Goal: Transaction & Acquisition: Obtain resource

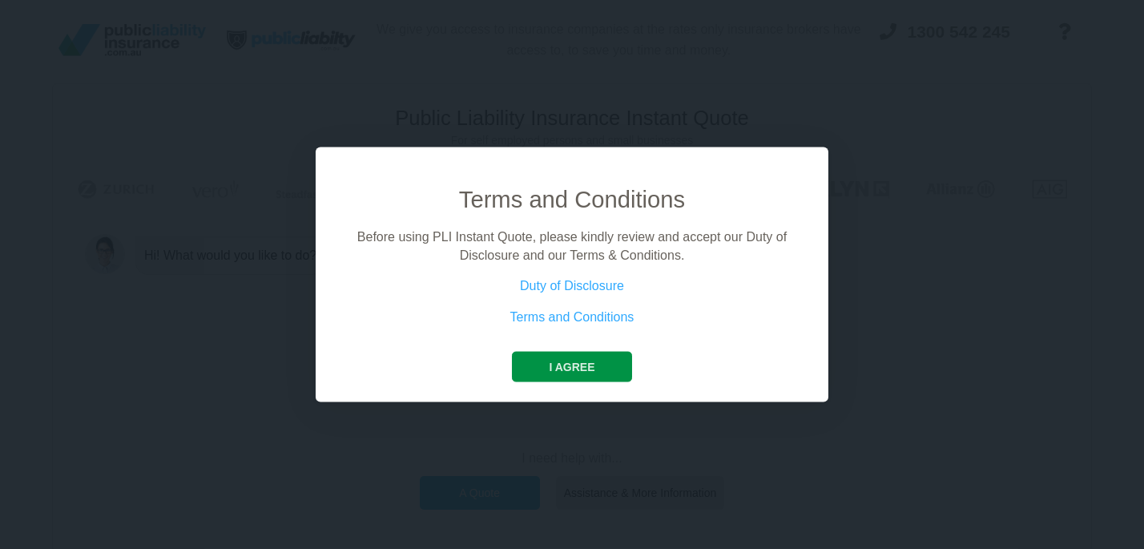
click at [585, 367] on button "I agree" at bounding box center [571, 367] width 119 height 30
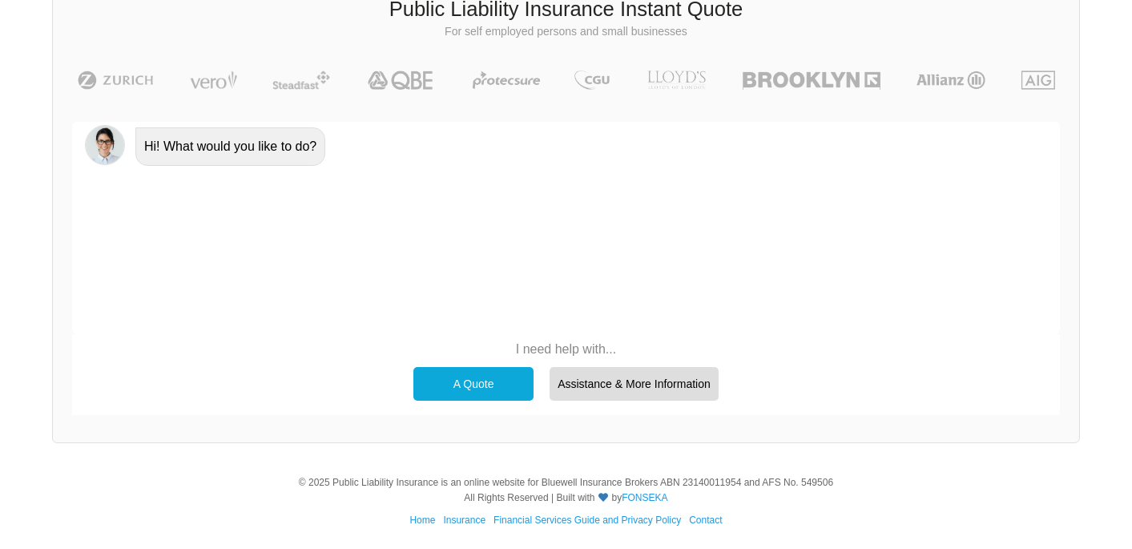
scroll to position [109, 0]
click at [597, 337] on div "I need help with... A Quote Assistance & More Information" at bounding box center [565, 371] width 987 height 74
click at [571, 346] on p "I need help with..." at bounding box center [565, 349] width 321 height 18
click at [441, 391] on div "A Quote" at bounding box center [473, 384] width 120 height 34
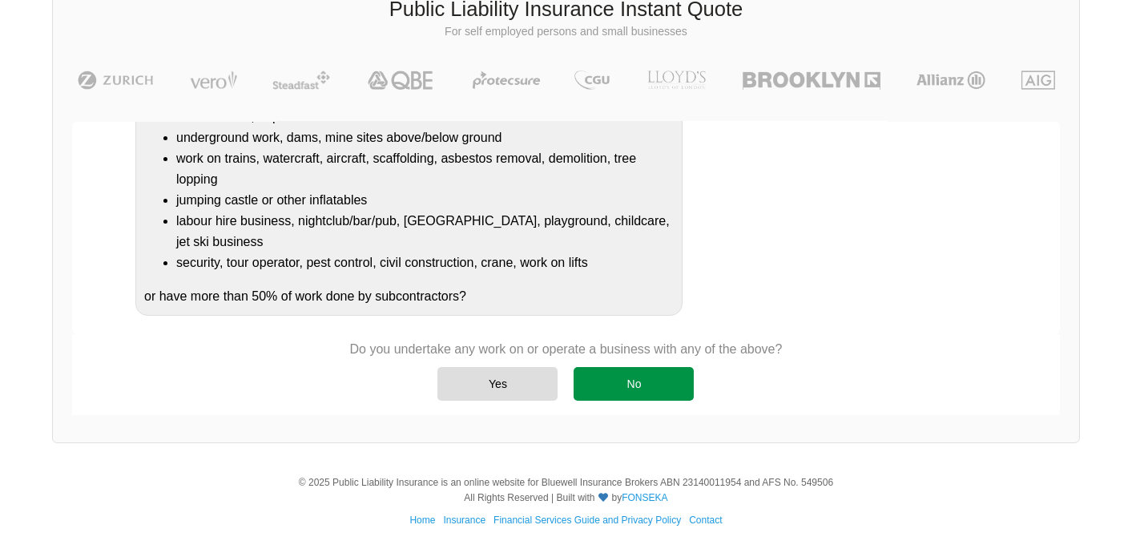
click at [630, 380] on div "No" at bounding box center [633, 384] width 120 height 34
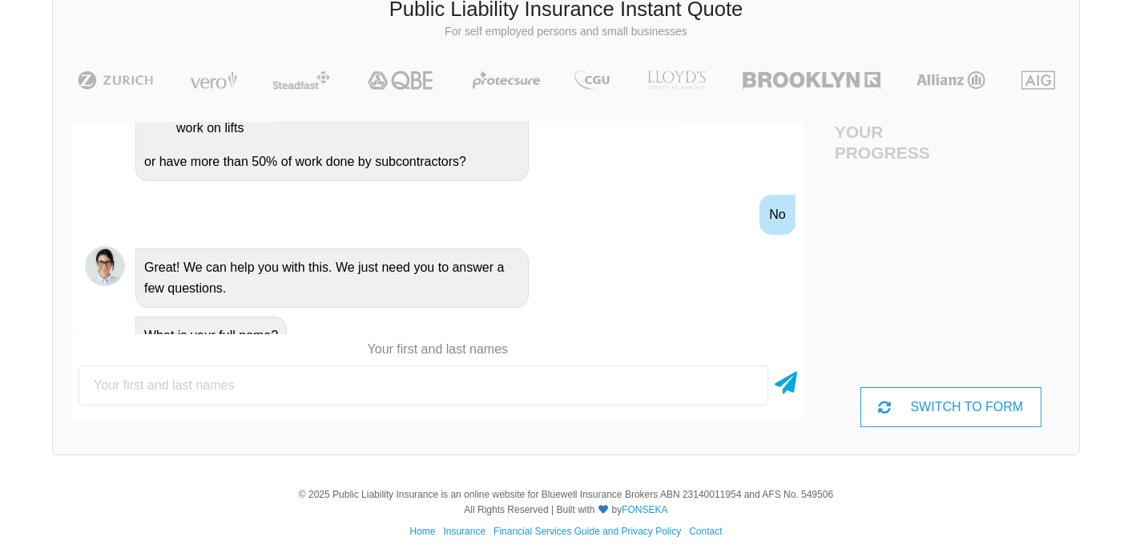
click at [237, 389] on input "text" at bounding box center [423, 385] width 690 height 40
click at [227, 448] on div "Public Liability Insurance Instant Quote For self employed persons and small bu…" at bounding box center [565, 214] width 1027 height 481
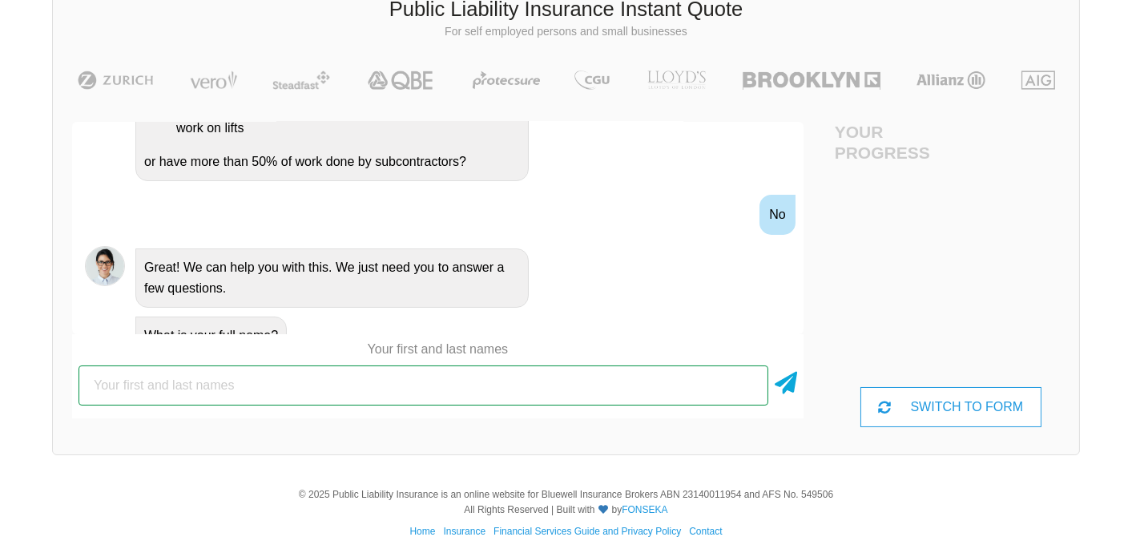
click at [198, 387] on input "text" at bounding box center [423, 385] width 690 height 40
click at [195, 387] on input "J" at bounding box center [423, 385] width 690 height 40
type input "JASINTA SEUTENI"
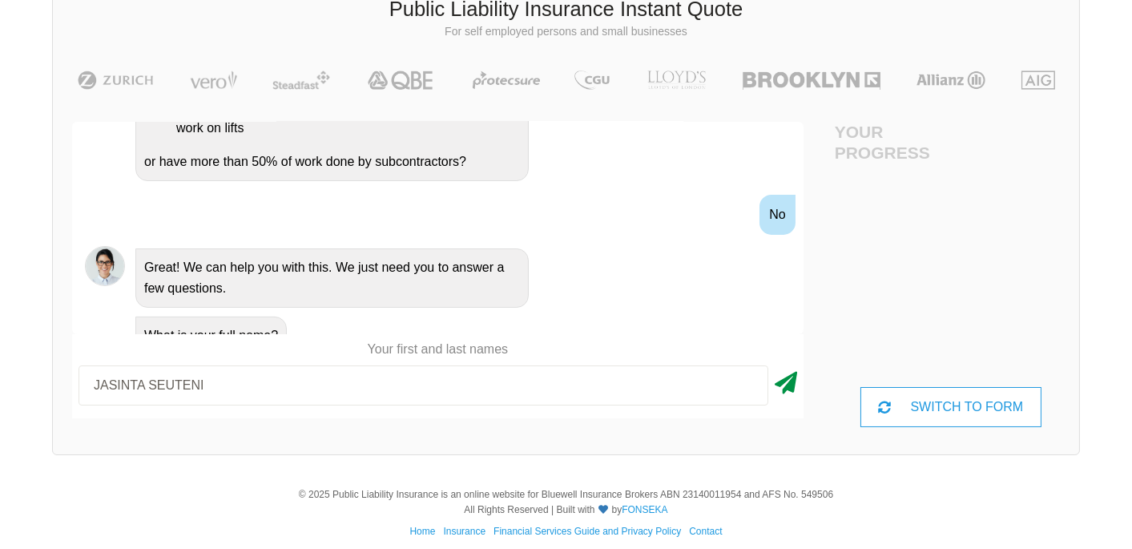
click at [794, 382] on icon at bounding box center [785, 379] width 22 height 29
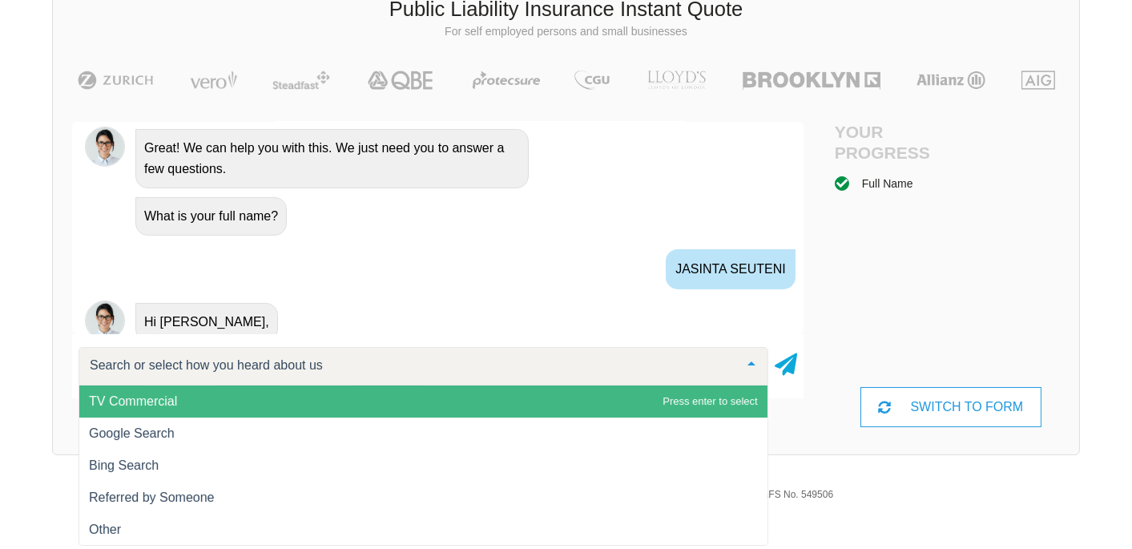
scroll to position [702, 0]
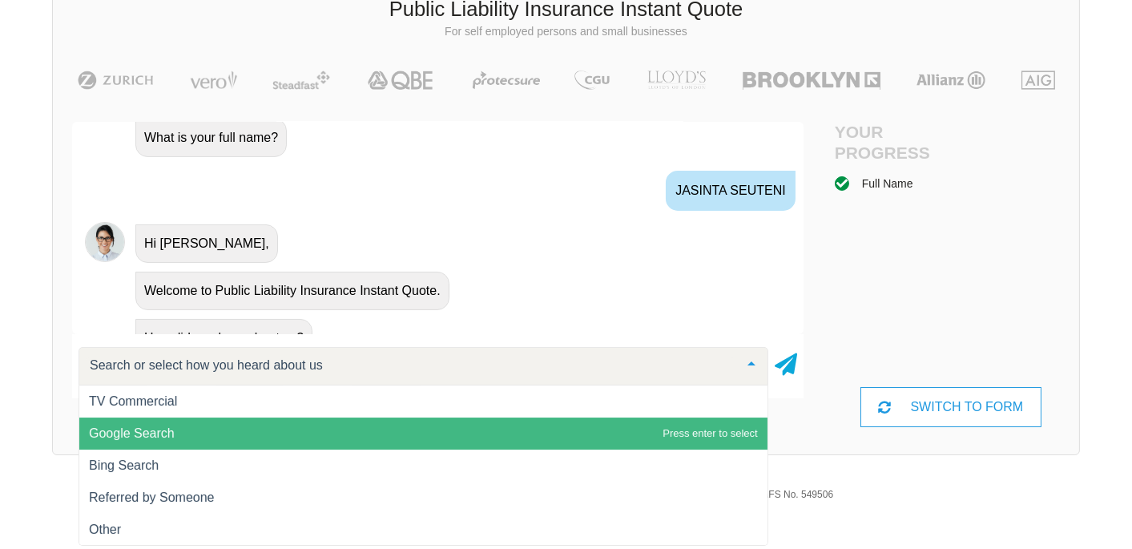
click at [155, 427] on span "Google Search" at bounding box center [132, 433] width 86 height 14
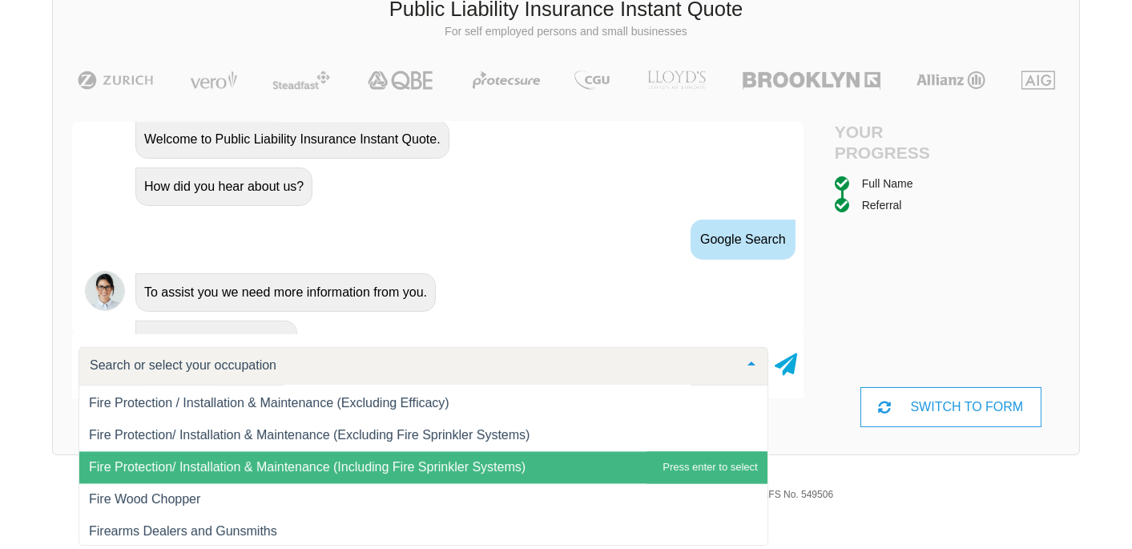
scroll to position [8060, 0]
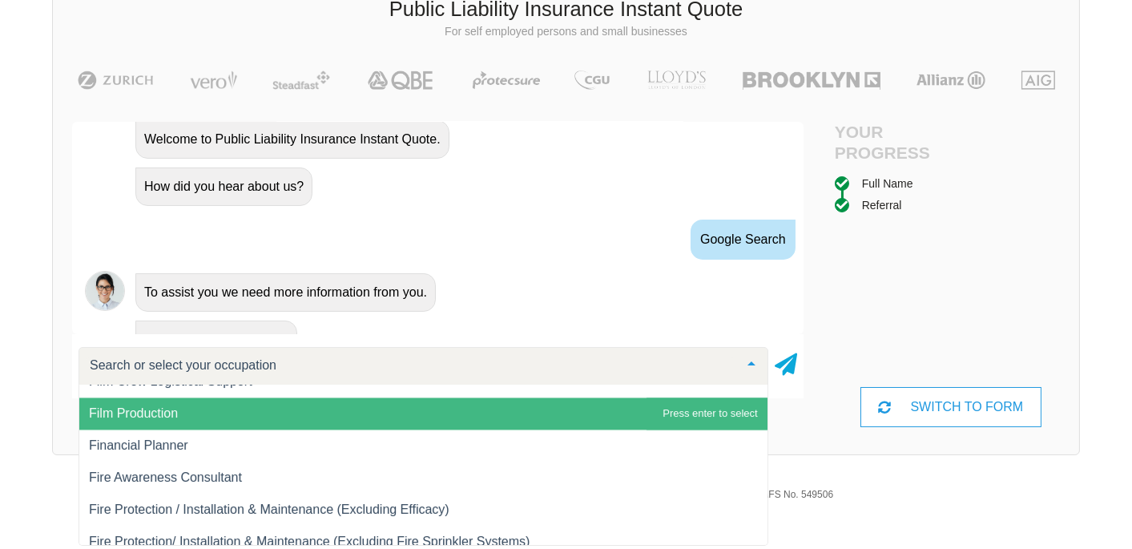
click at [317, 318] on div "What is your occupation?" at bounding box center [459, 338] width 661 height 41
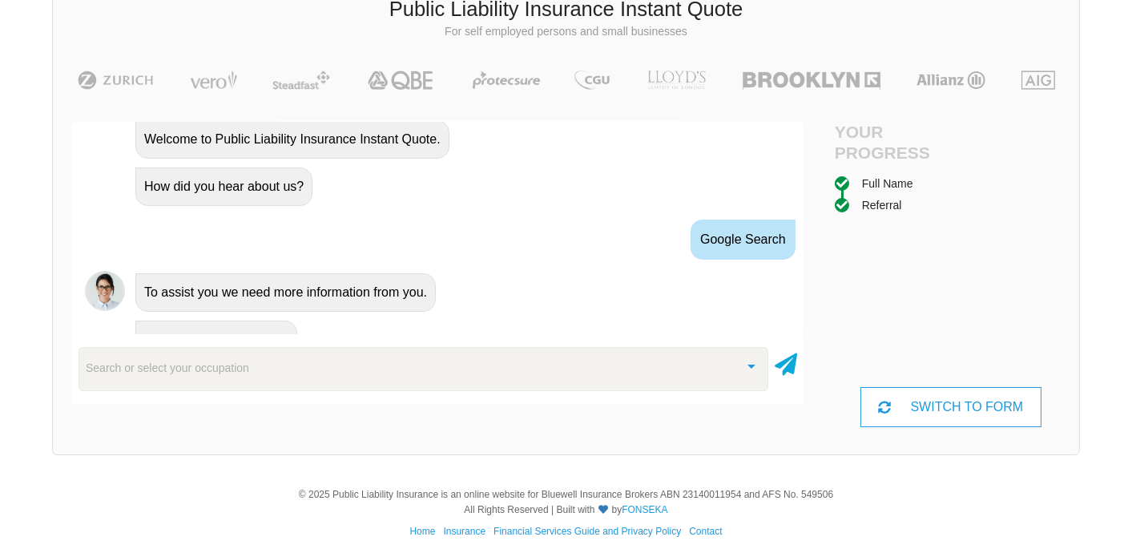
click at [255, 375] on div "Search or select your occupation" at bounding box center [423, 368] width 690 height 43
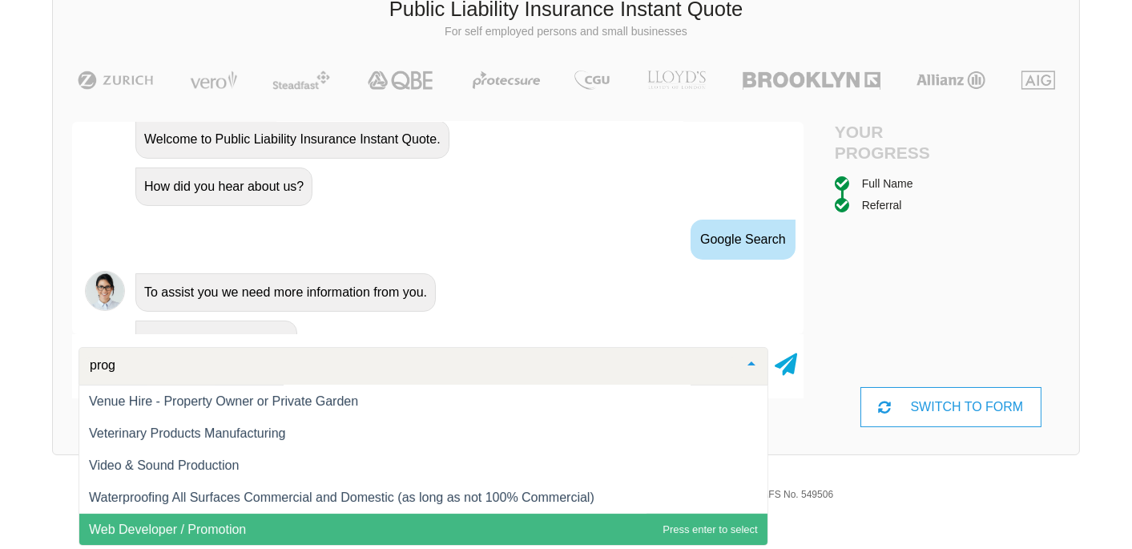
scroll to position [0, 0]
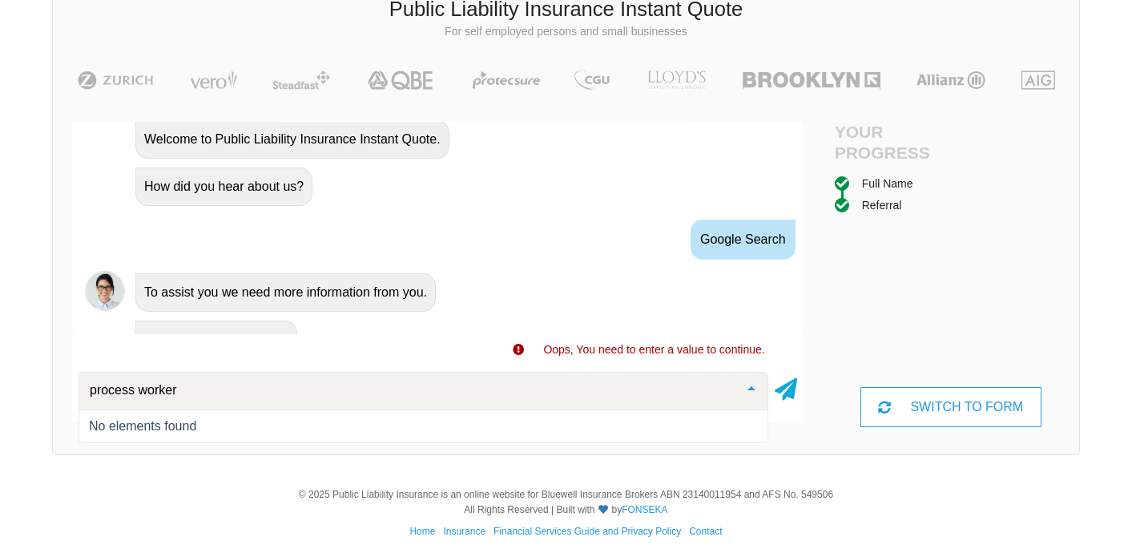
drag, startPoint x: 201, startPoint y: 391, endPoint x: 24, endPoint y: 397, distance: 177.1
click at [28, 396] on div "We give you access to insurance companies at the rates only insurance brokers h…" at bounding box center [566, 181] width 1132 height 580
type input "Team LEADER"
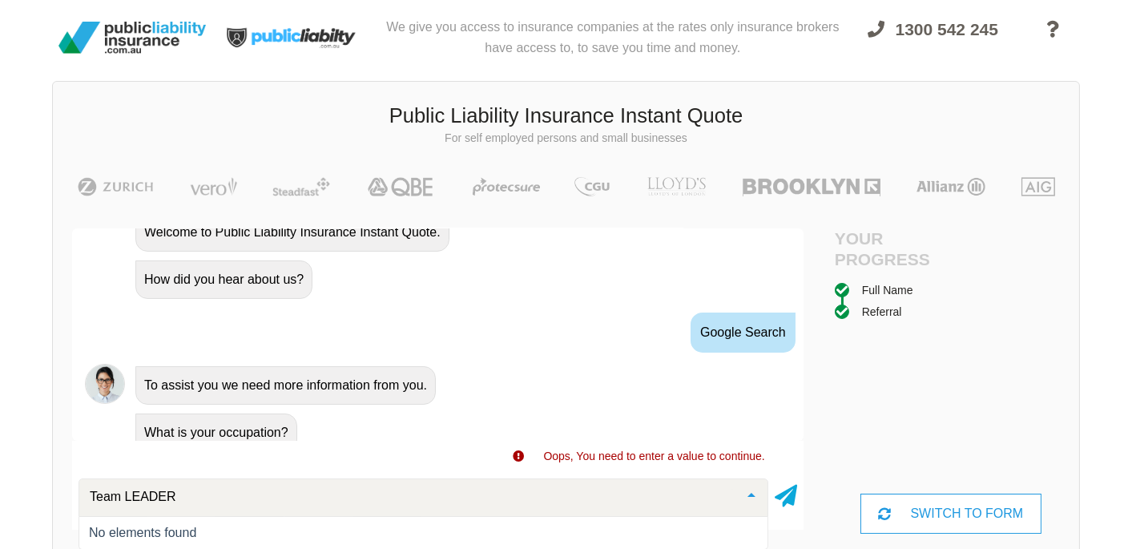
scroll to position [871, 0]
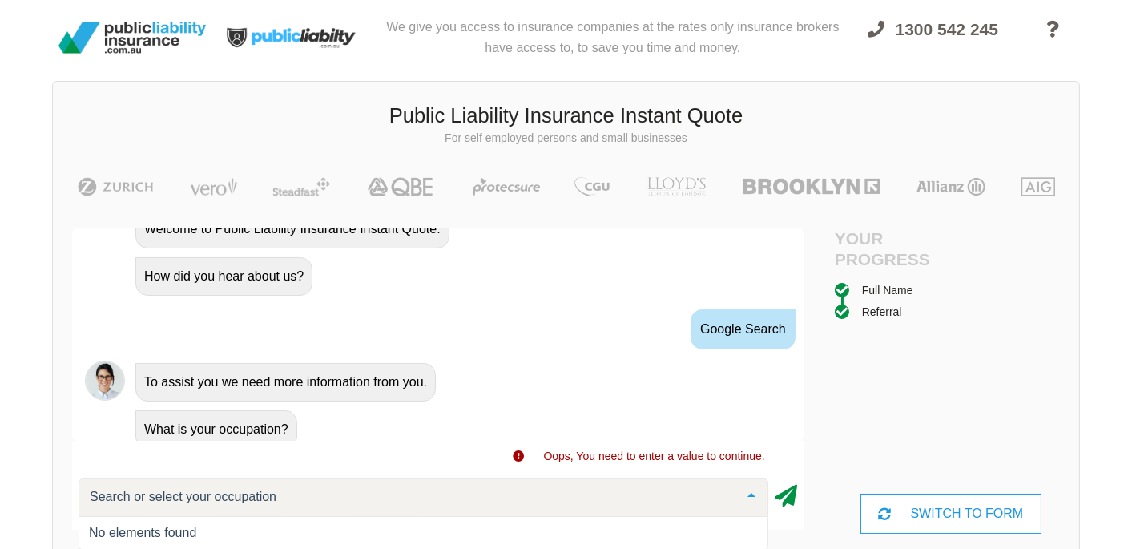
click at [786, 493] on icon at bounding box center [785, 492] width 22 height 29
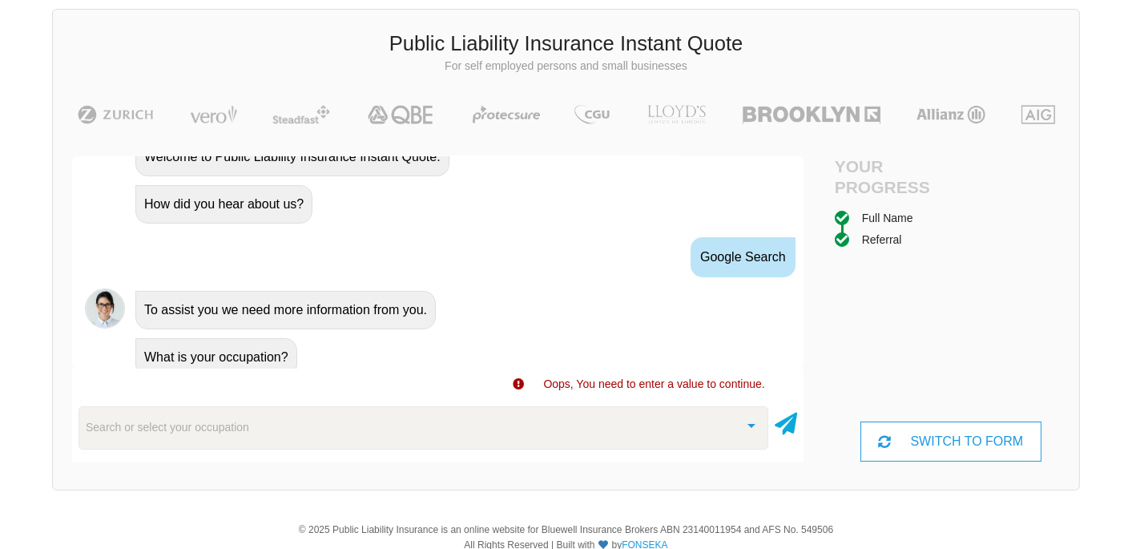
scroll to position [121, 0]
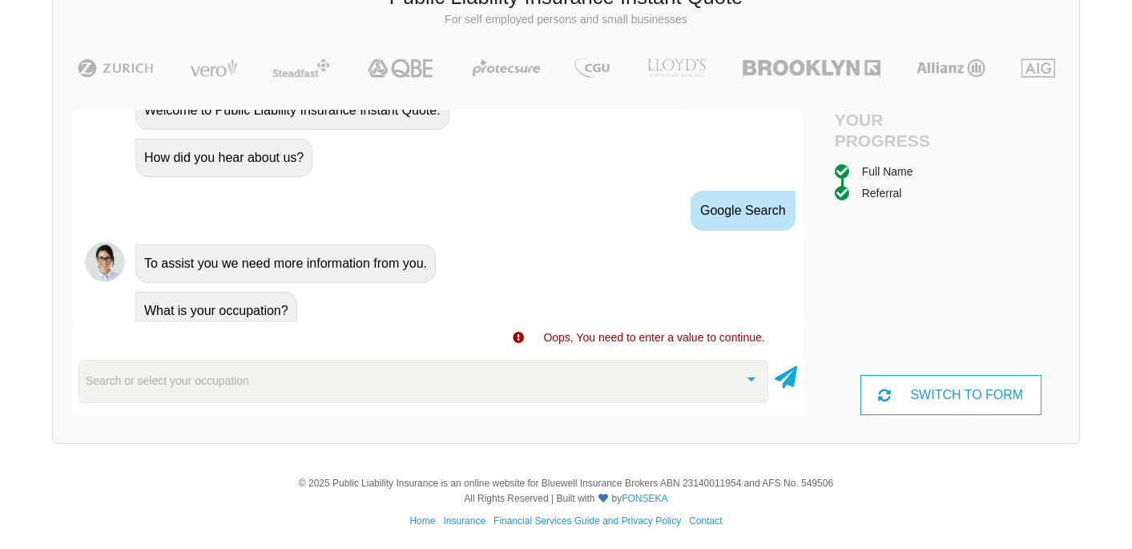
click at [255, 388] on div "Search or select your occupation" at bounding box center [423, 381] width 690 height 43
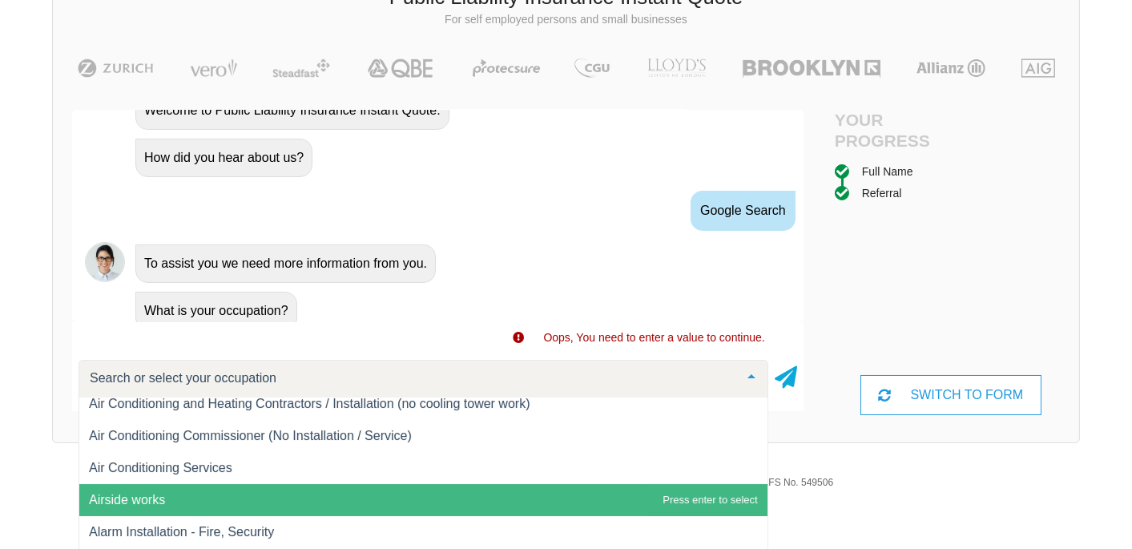
scroll to position [533, 0]
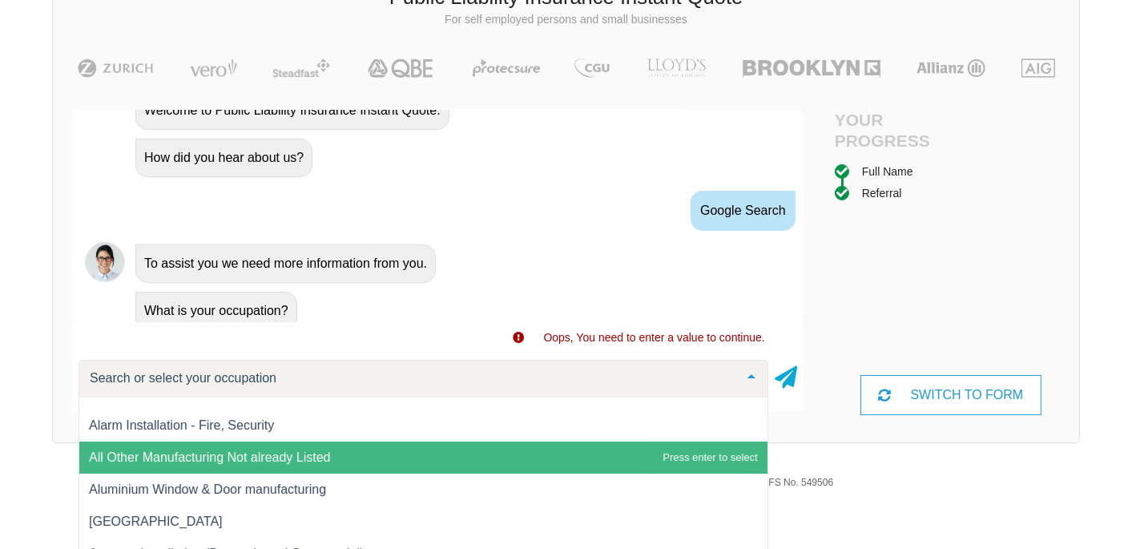
click at [279, 451] on span "All Other Manufacturing Not already Listed" at bounding box center [209, 457] width 241 height 14
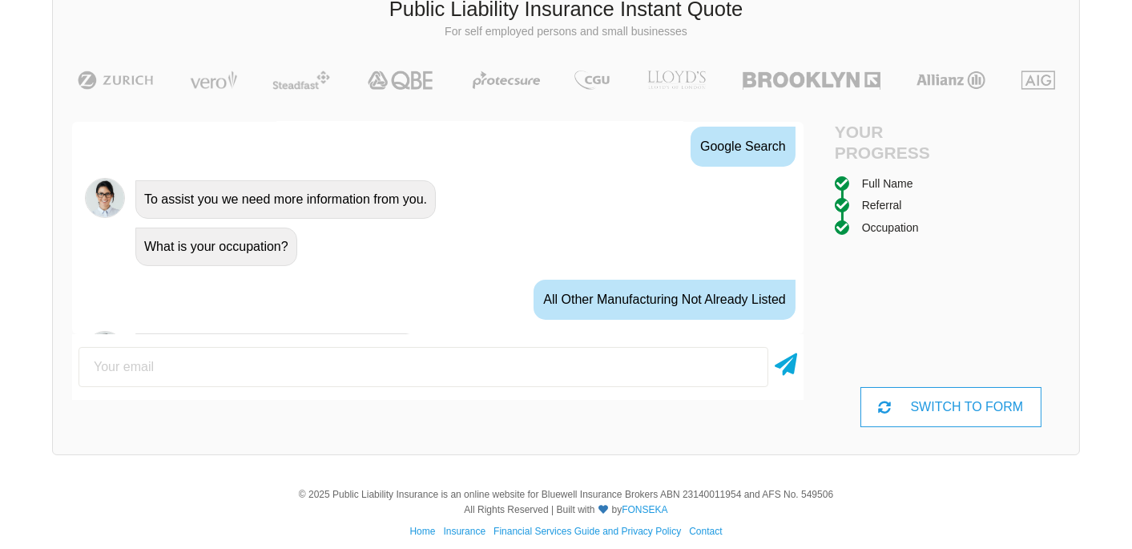
scroll to position [959, 0]
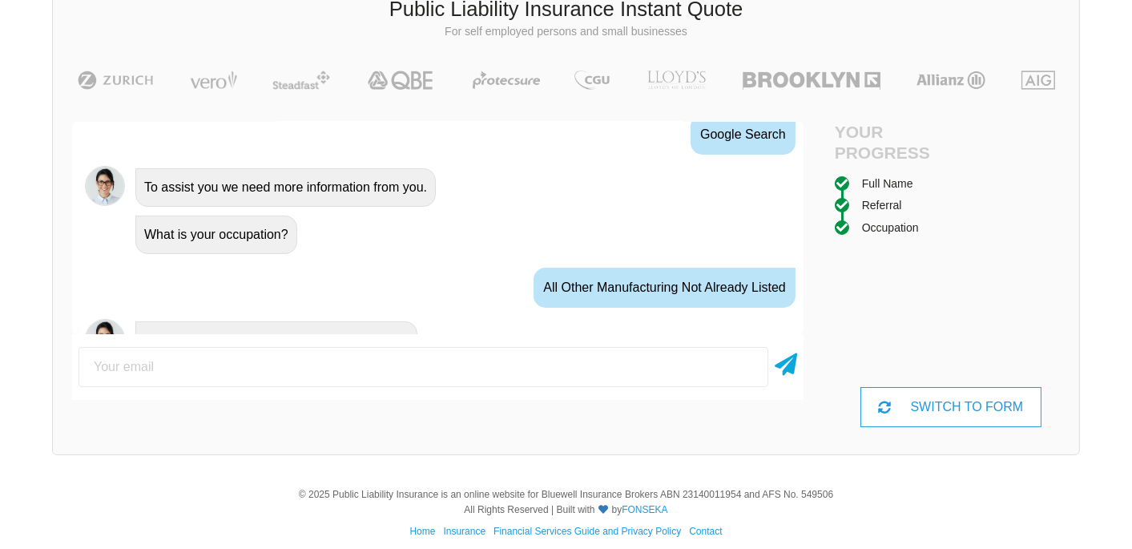
click at [206, 375] on input "email" at bounding box center [423, 367] width 690 height 40
type input "[EMAIL_ADDRESS][DOMAIN_NAME]"
click at [794, 360] on icon at bounding box center [785, 361] width 22 height 29
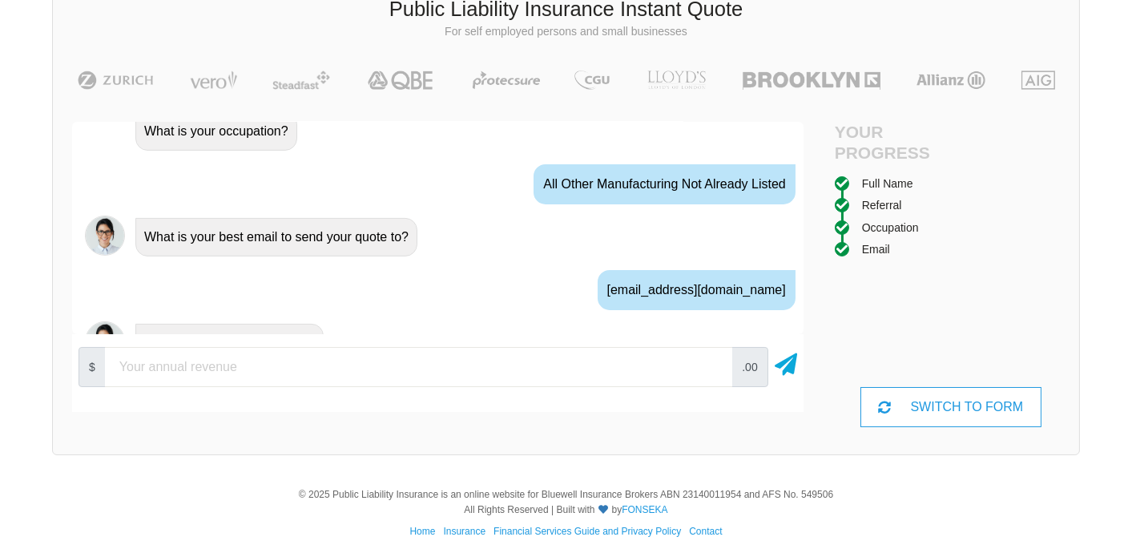
scroll to position [1063, 0]
type input "3000.00"
click at [782, 360] on icon at bounding box center [785, 361] width 22 height 29
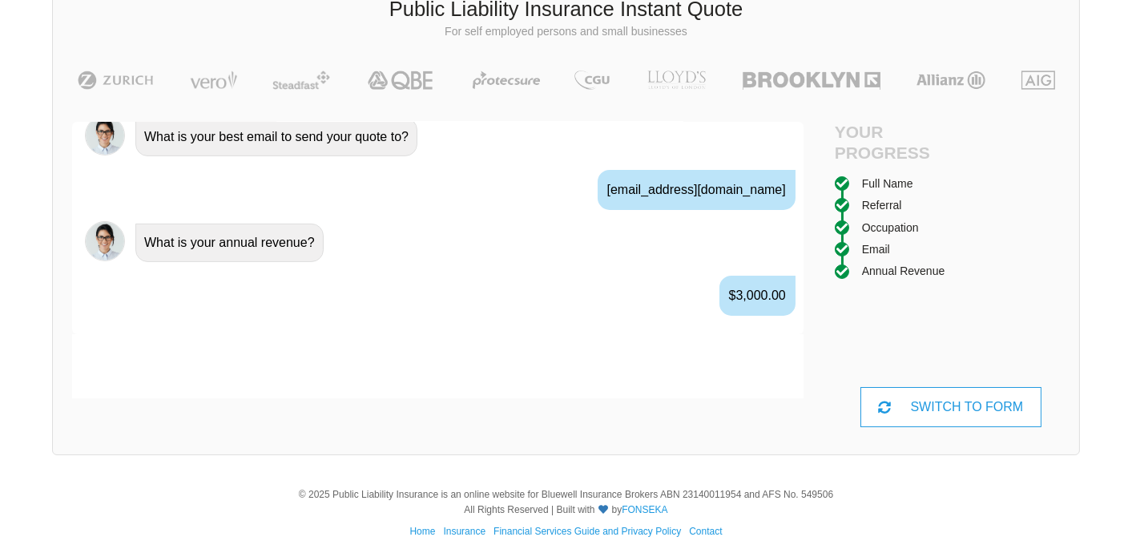
scroll to position [1167, 0]
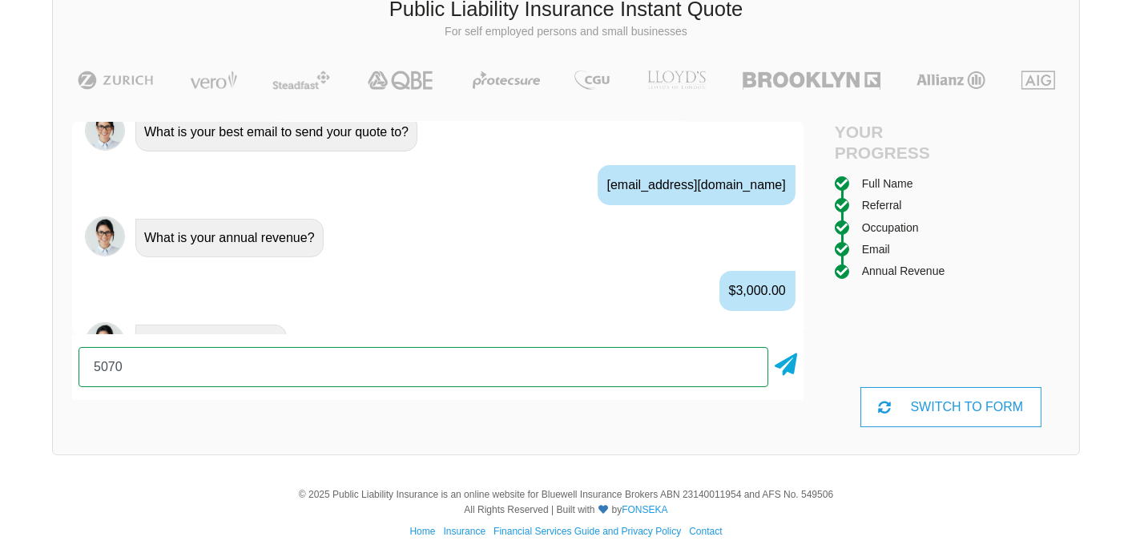
type input "5070"
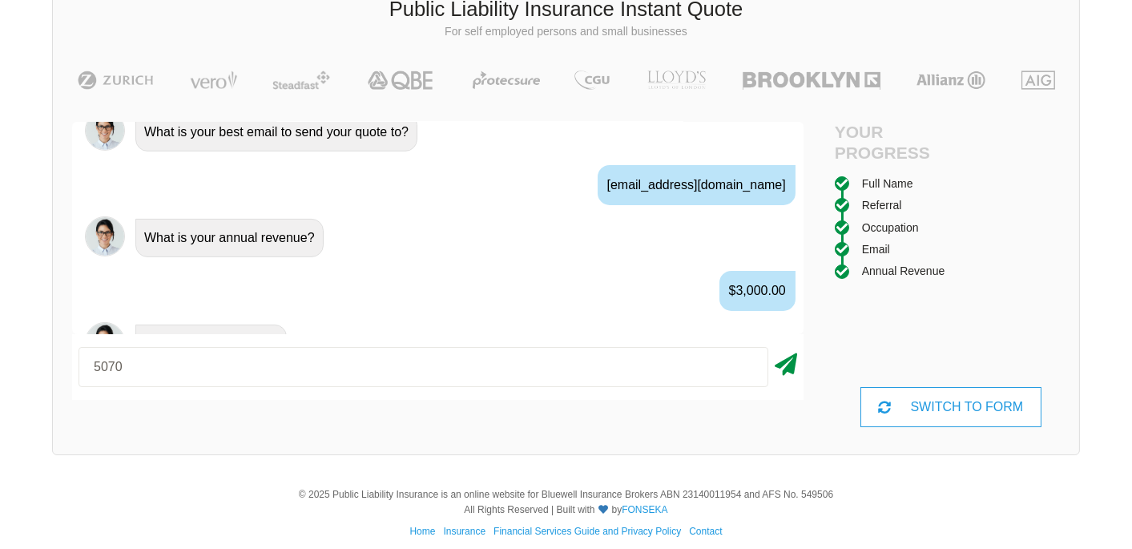
click at [794, 368] on div "5070" at bounding box center [437, 366] width 731 height 53
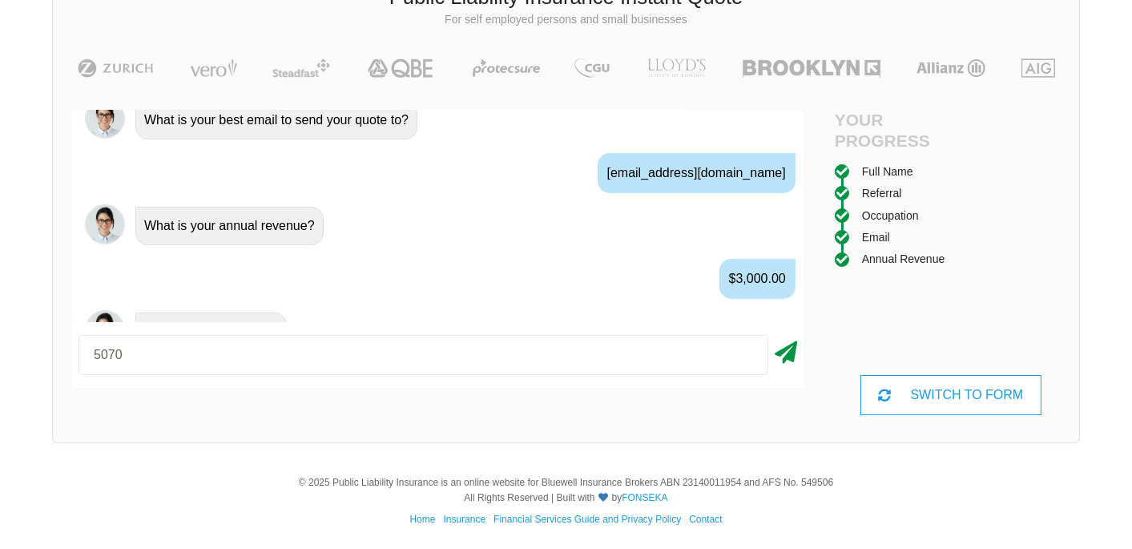
click at [787, 353] on icon at bounding box center [785, 349] width 22 height 29
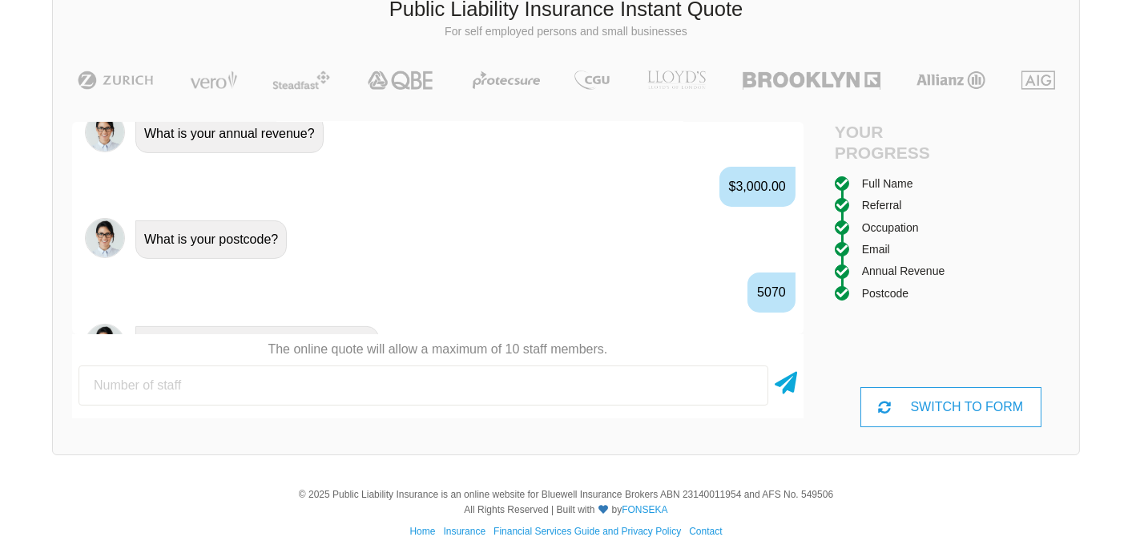
scroll to position [1272, 0]
click at [119, 395] on input "number" at bounding box center [423, 385] width 690 height 40
type input "30"
click at [792, 378] on icon at bounding box center [785, 379] width 22 height 29
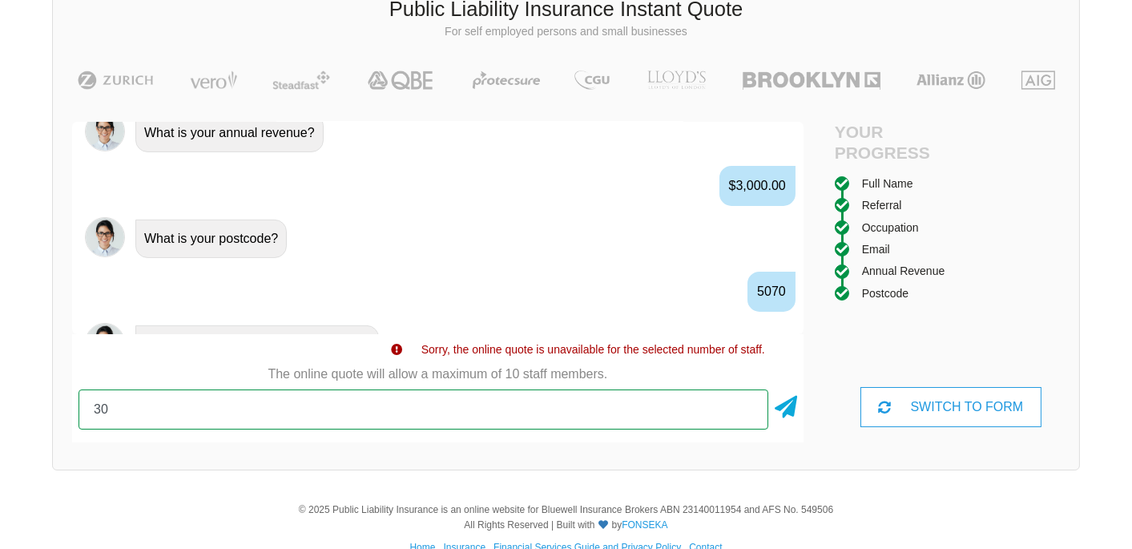
click at [526, 404] on input "30" at bounding box center [423, 409] width 690 height 40
type input "3"
click at [186, 418] on input "number" at bounding box center [423, 409] width 690 height 40
type input "0"
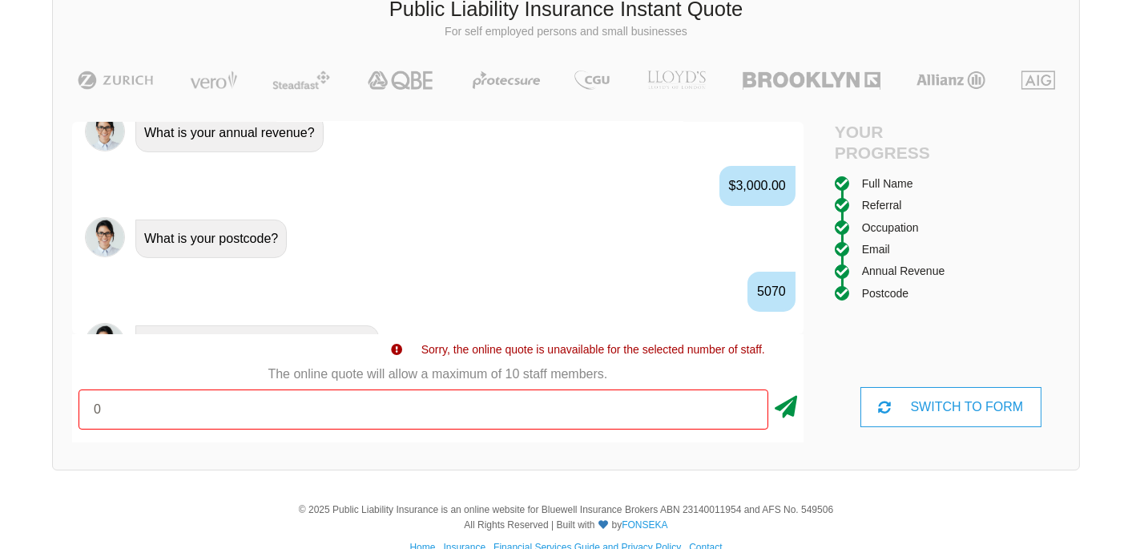
click at [792, 406] on icon at bounding box center [785, 403] width 22 height 29
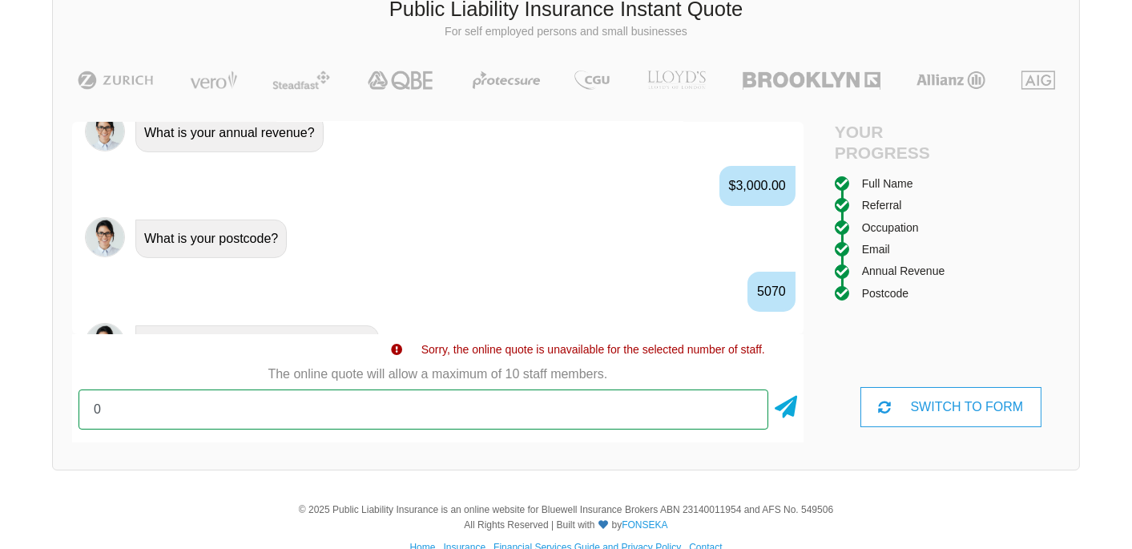
click at [706, 408] on input "0" at bounding box center [423, 409] width 690 height 40
type input "2"
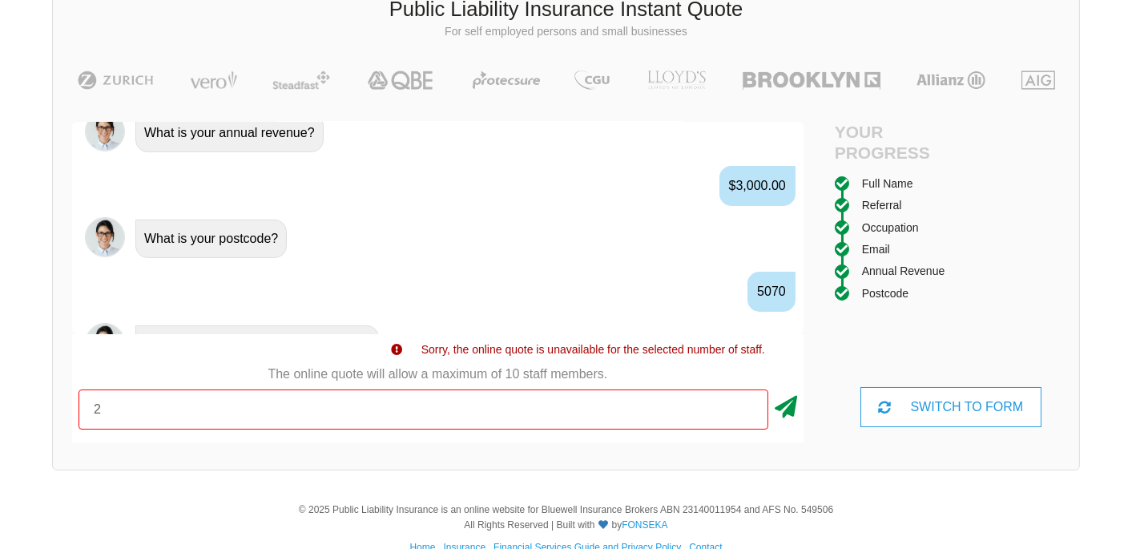
click at [786, 405] on icon at bounding box center [785, 403] width 22 height 29
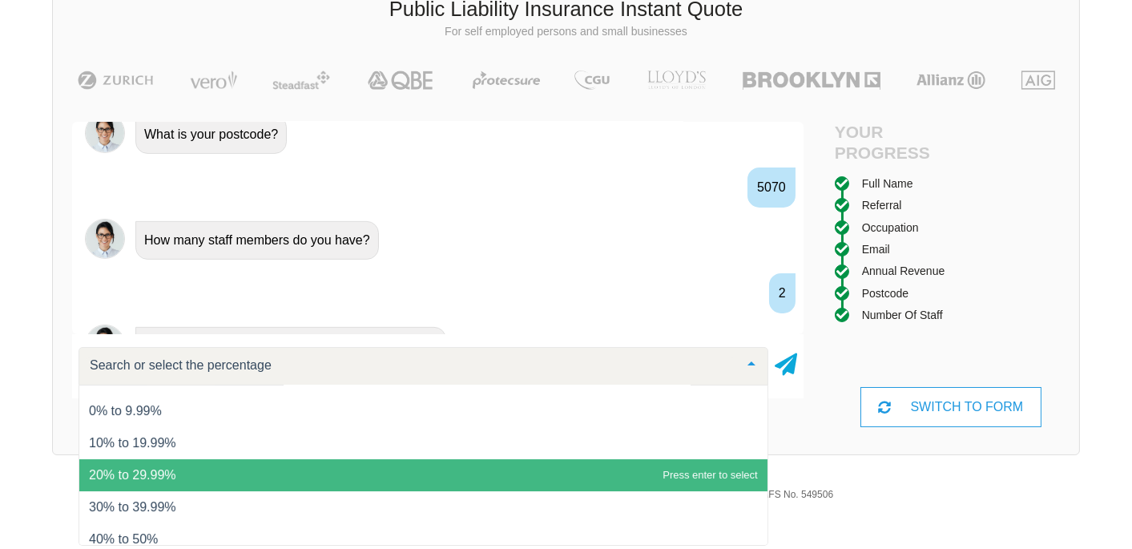
scroll to position [0, 0]
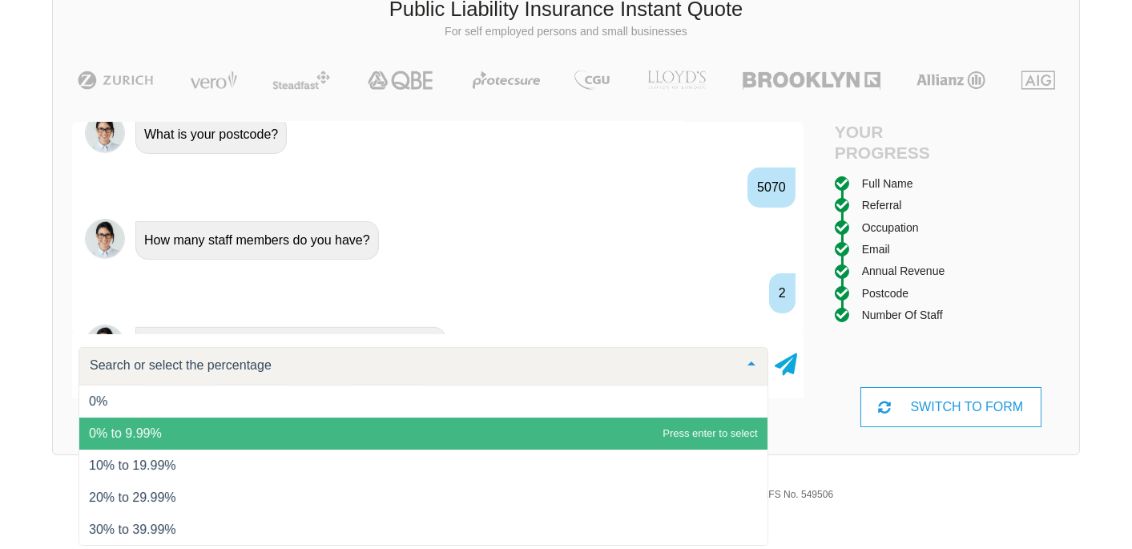
click at [124, 426] on span "0% to 9.99%" at bounding box center [125, 433] width 73 height 14
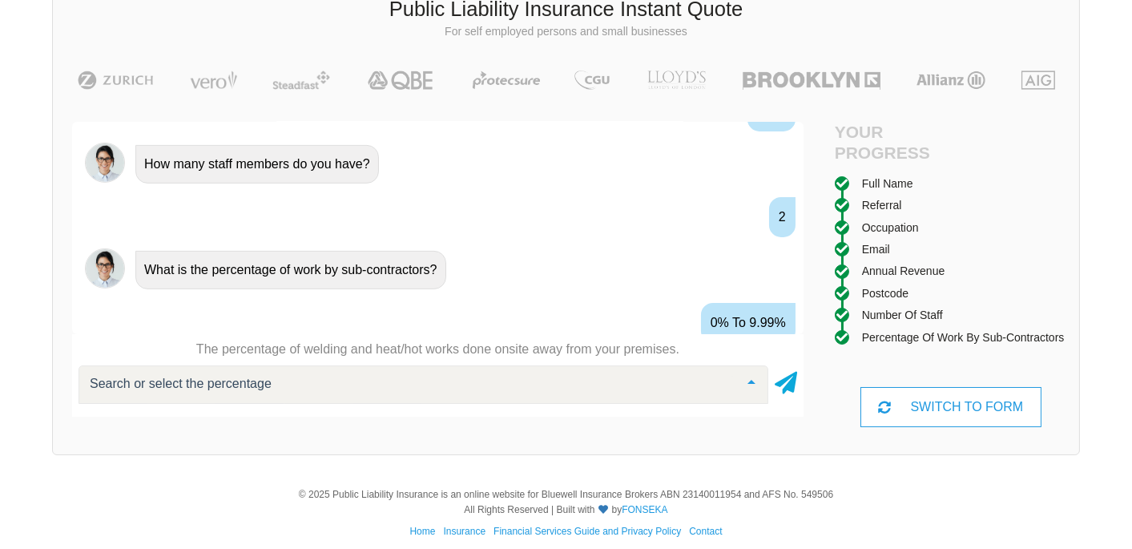
scroll to position [1481, 0]
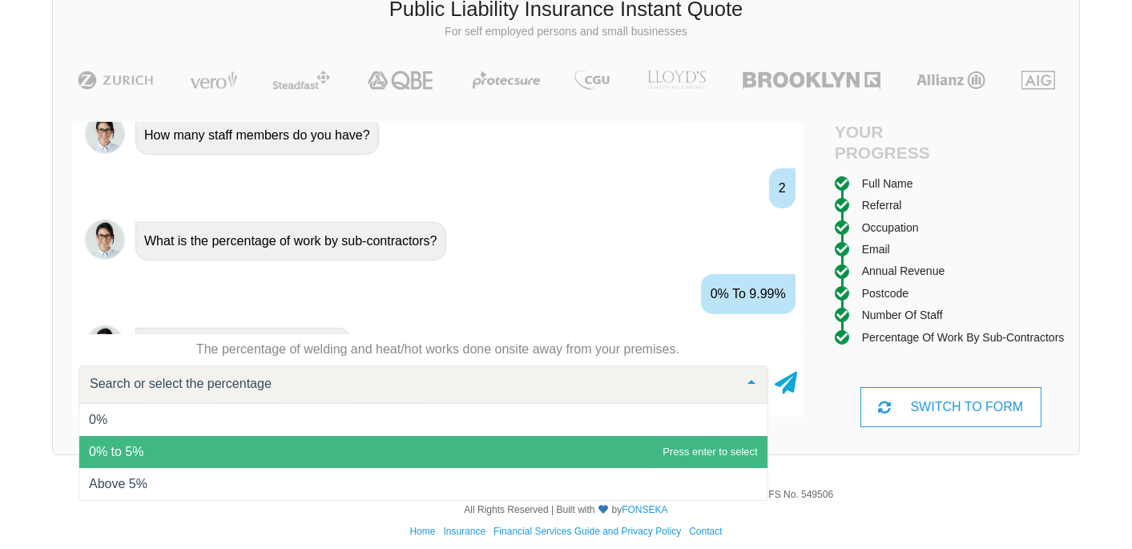
click at [122, 454] on span "0% to 5%" at bounding box center [116, 451] width 54 height 14
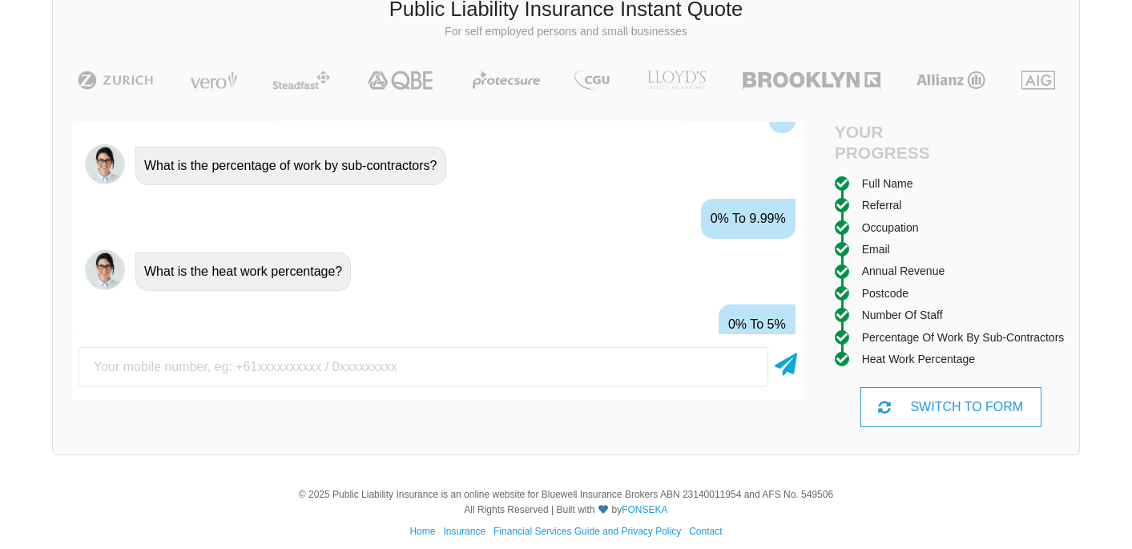
scroll to position [1585, 0]
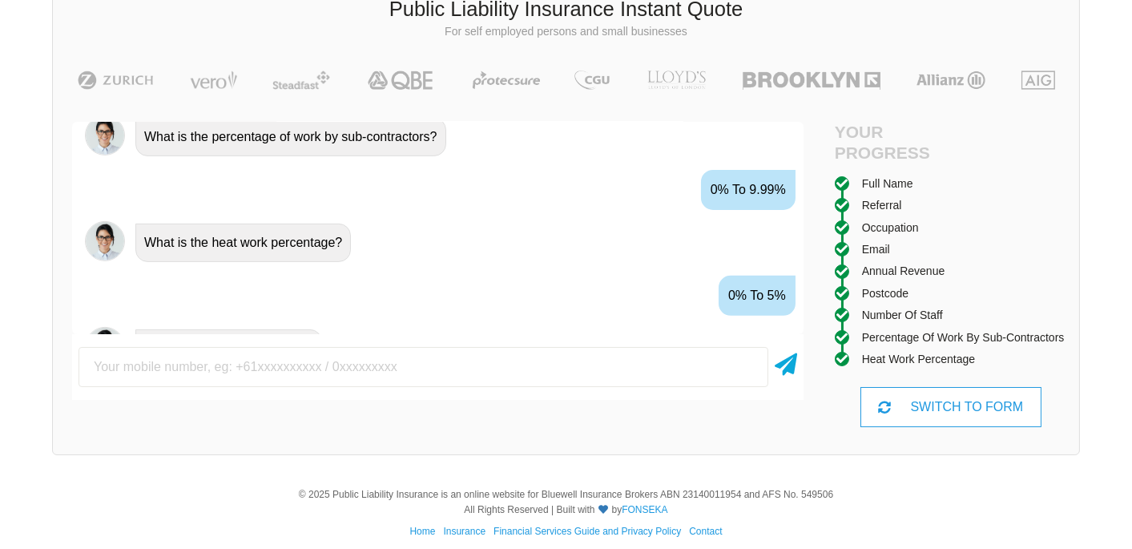
click at [123, 374] on input "text" at bounding box center [423, 367] width 690 height 40
type input "0405139932"
click at [778, 366] on icon at bounding box center [785, 361] width 22 height 29
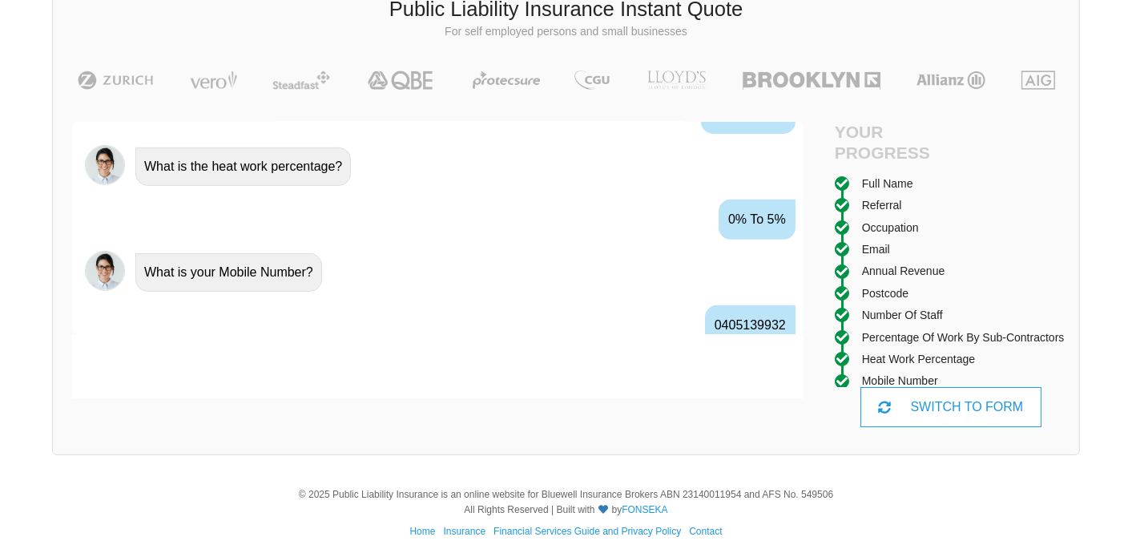
scroll to position [1690, 0]
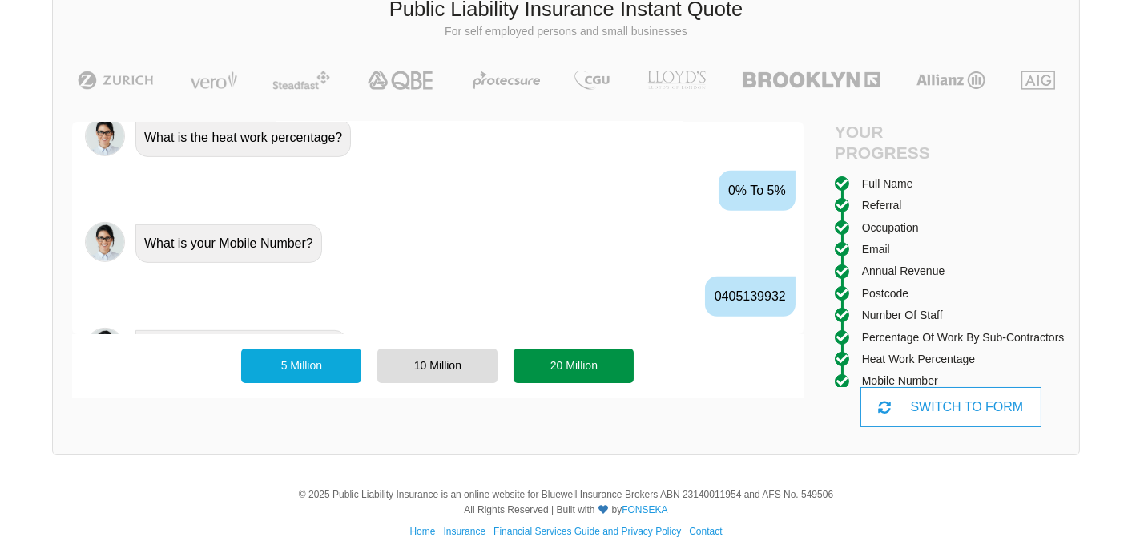
click at [539, 364] on div "20 Million" at bounding box center [573, 365] width 120 height 34
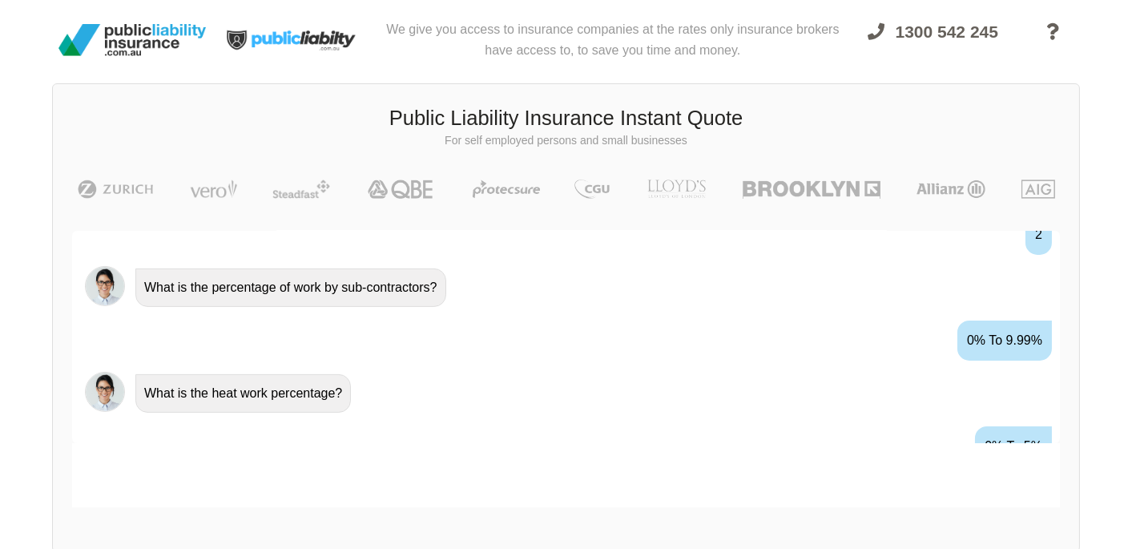
scroll to position [1283, 0]
